Goal: Task Accomplishment & Management: Use online tool/utility

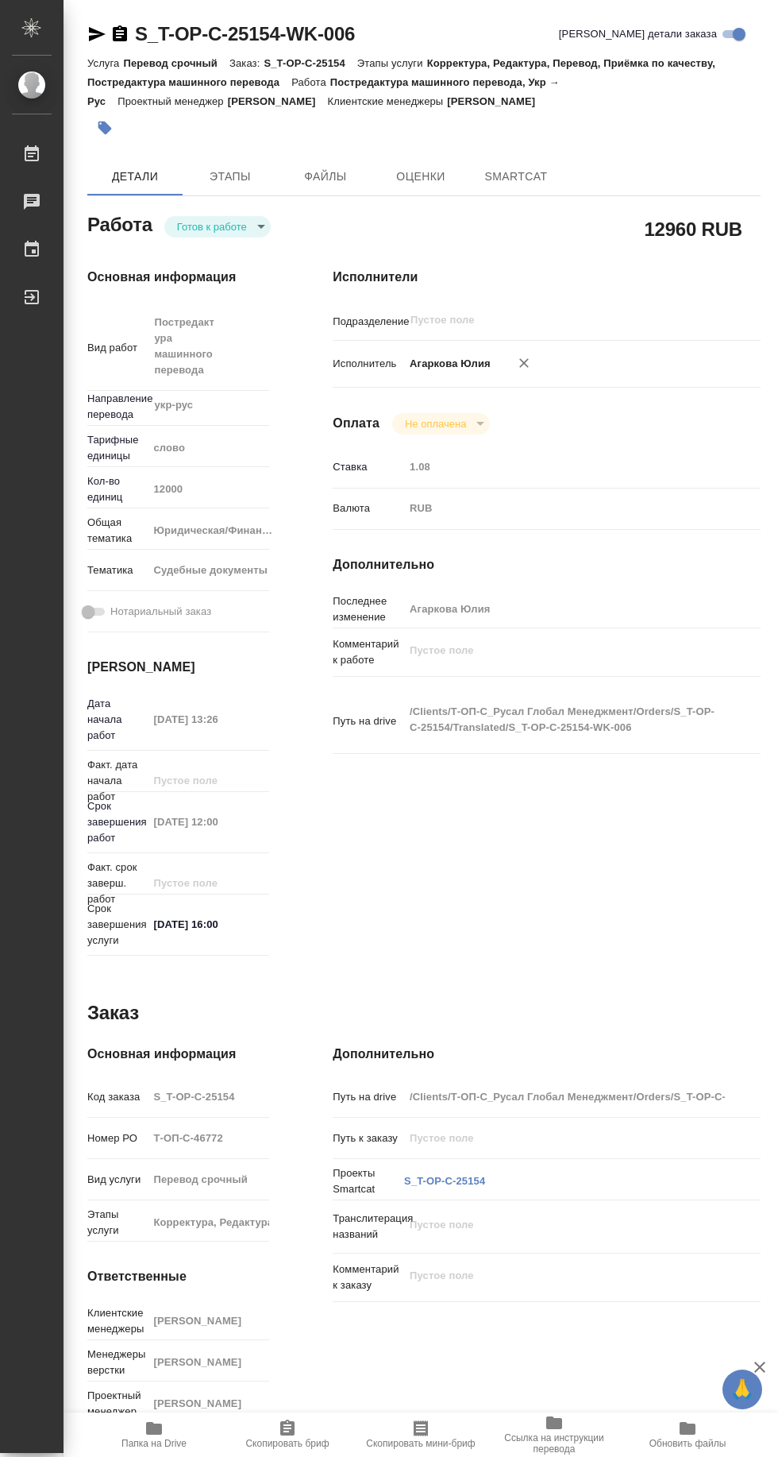
type textarea "x"
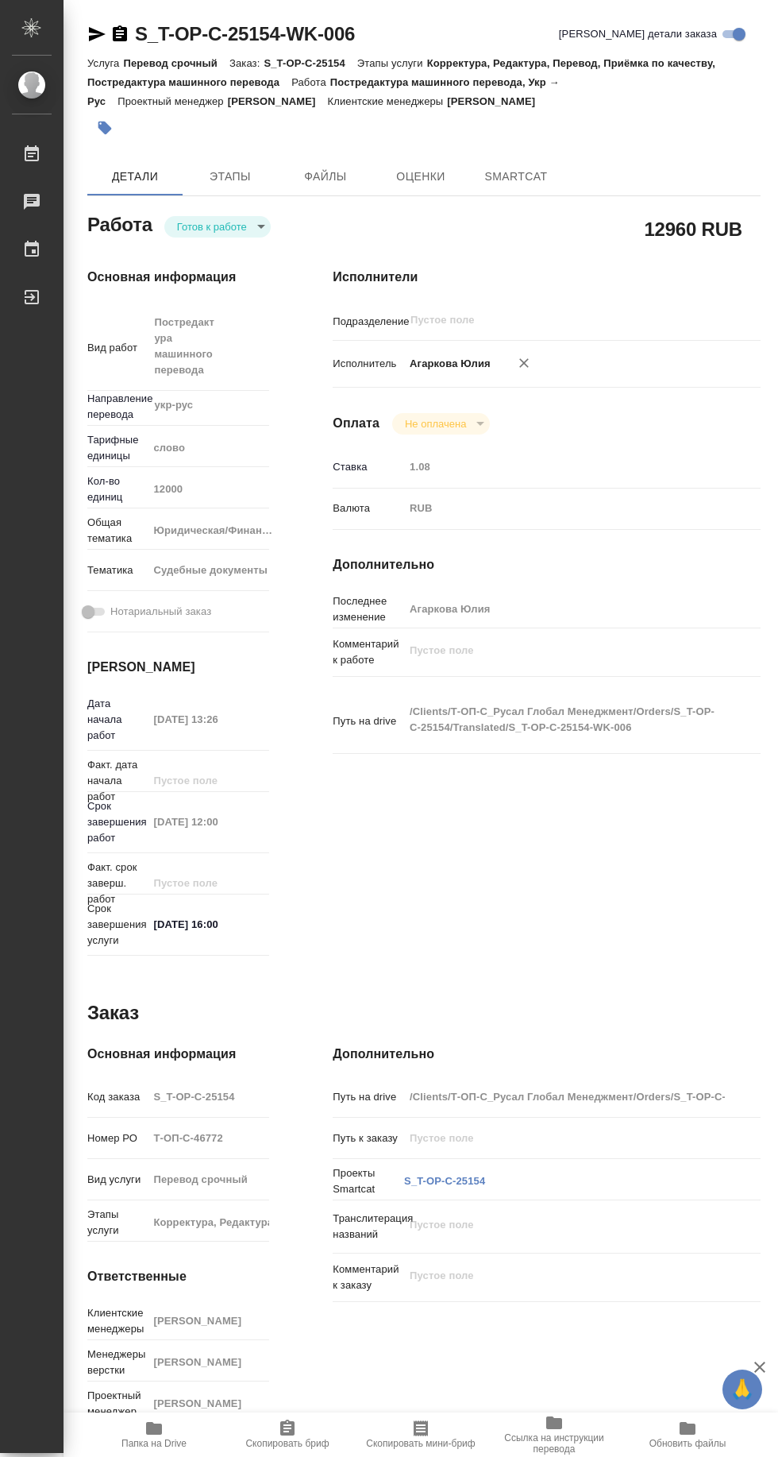
type textarea "x"
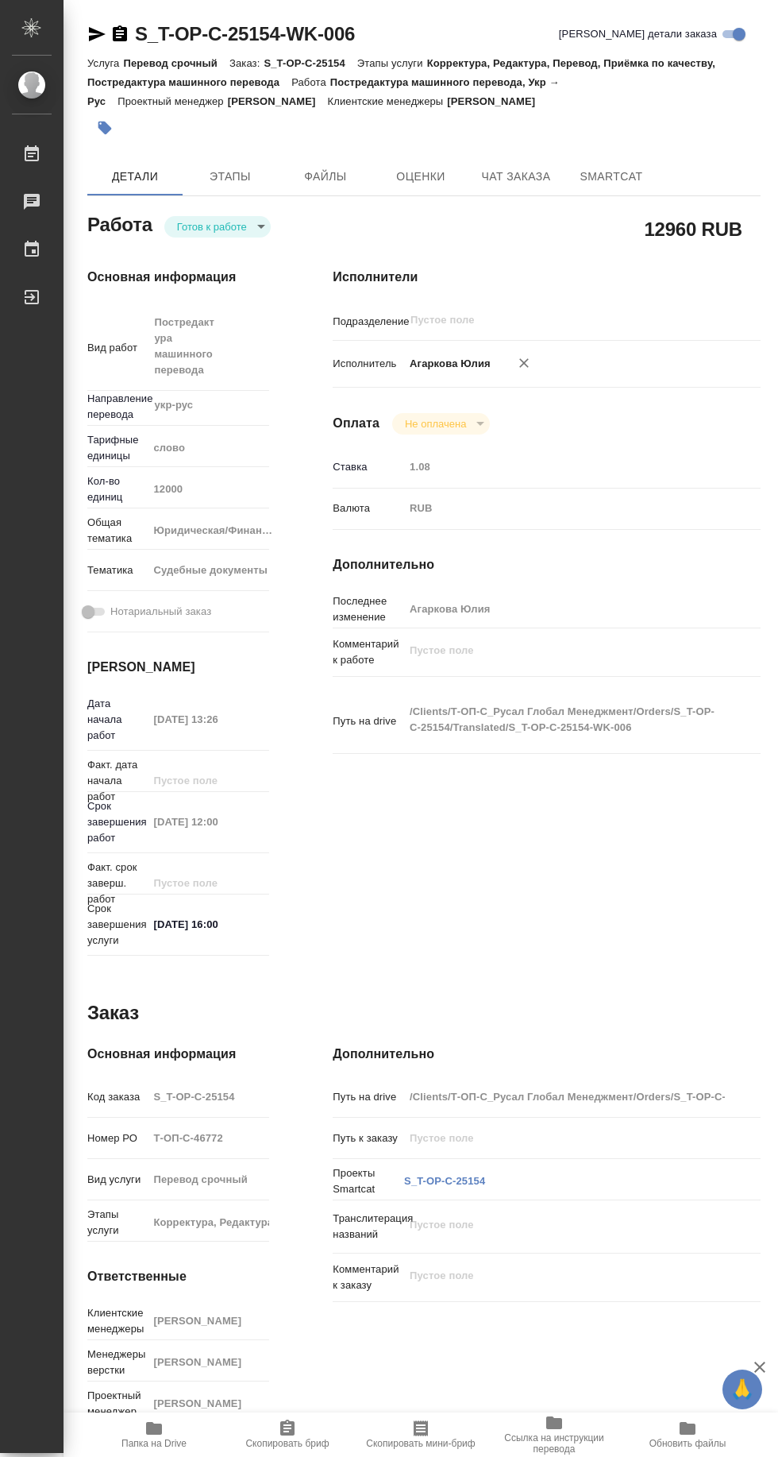
type textarea "x"
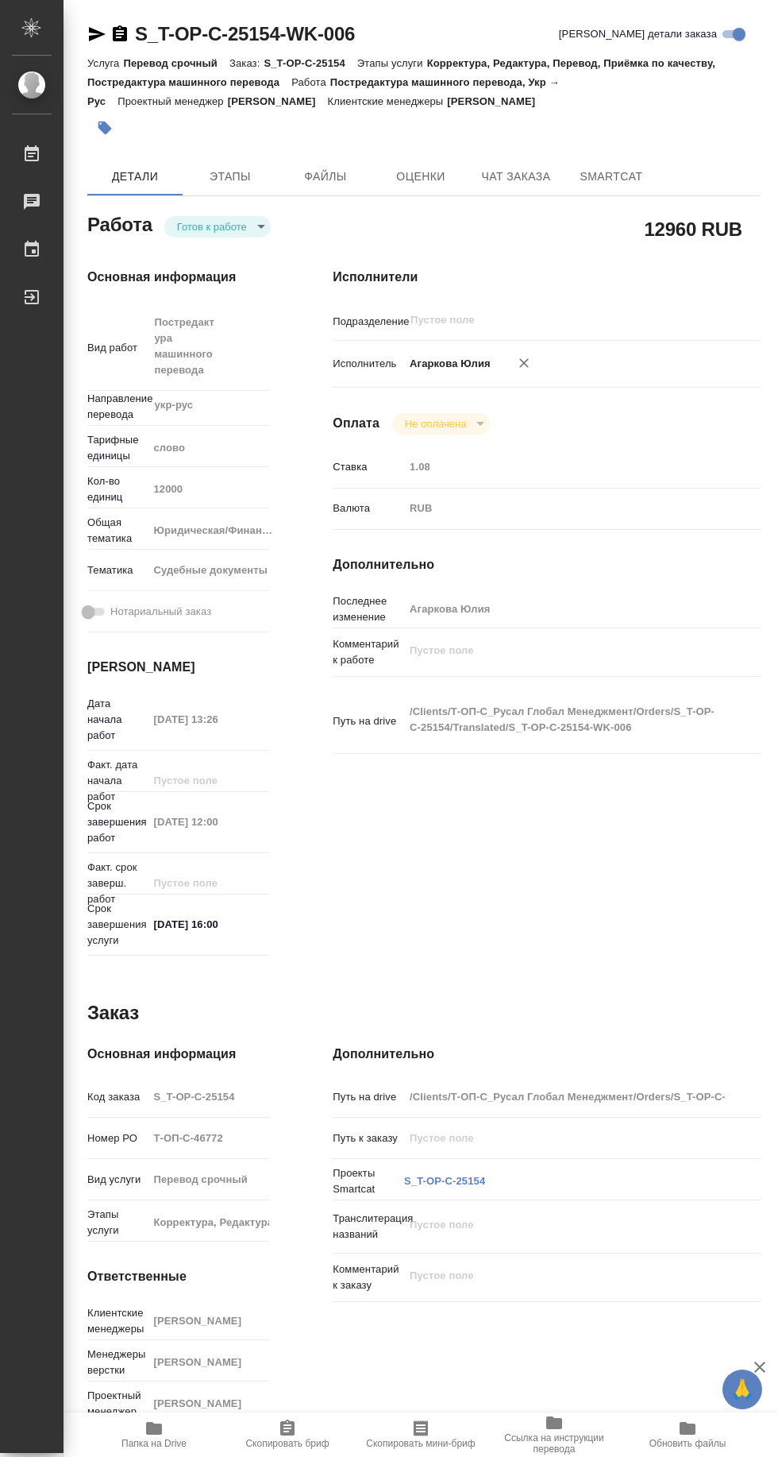
click at [626, 182] on span "SmartCat" at bounding box center [612, 177] width 76 height 20
type textarea "x"
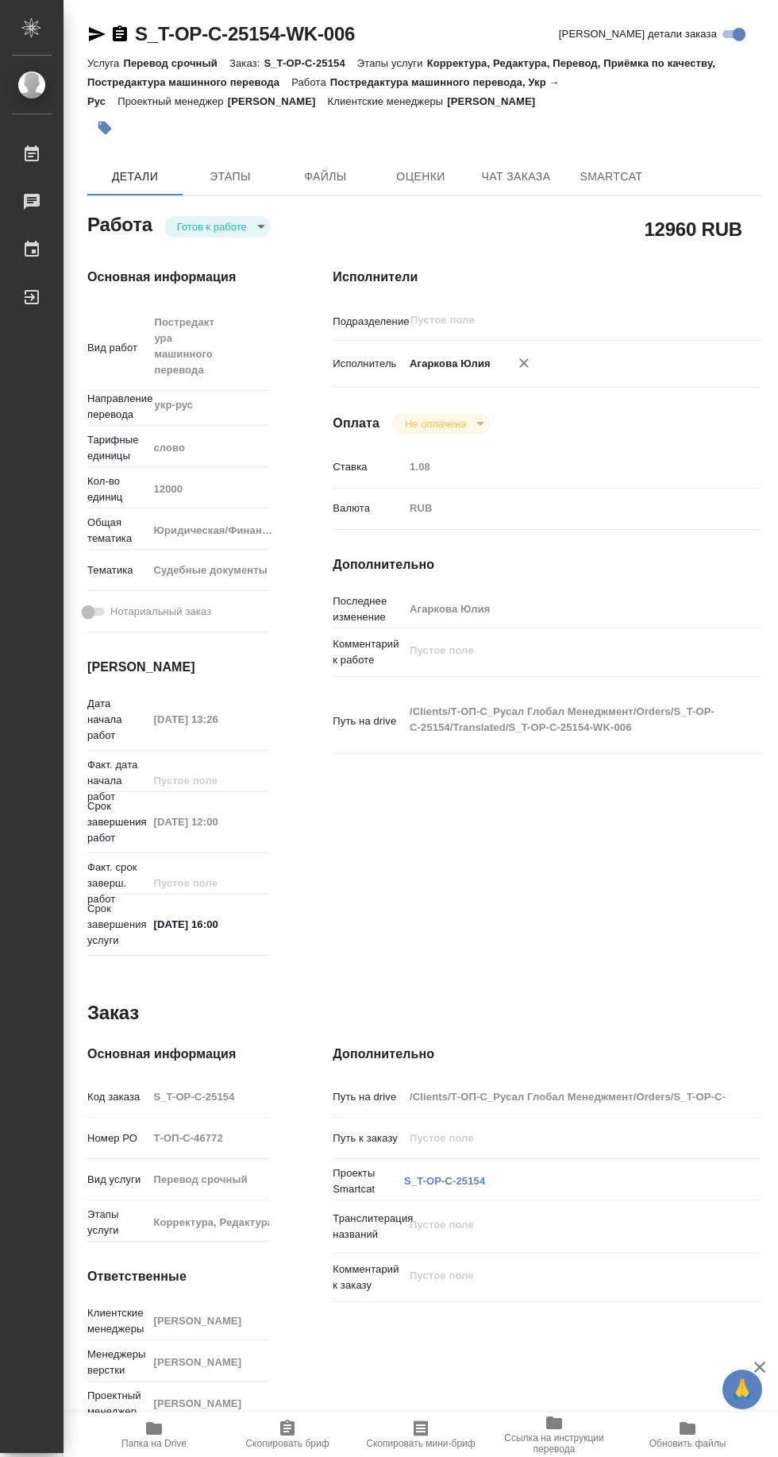
type textarea "x"
